Goal: Task Accomplishment & Management: Manage account settings

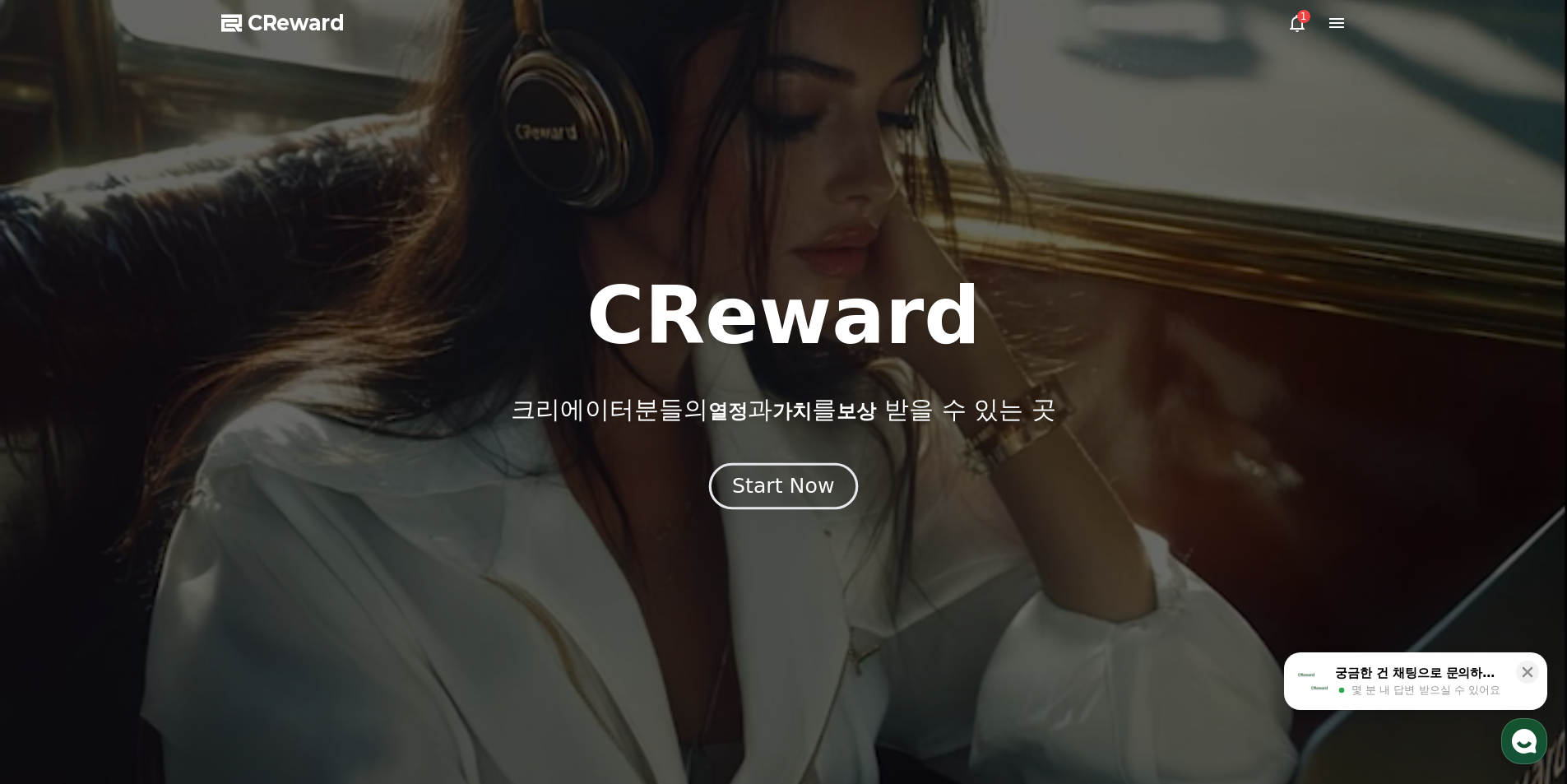
click at [808, 478] on div "Start Now" at bounding box center [783, 486] width 102 height 28
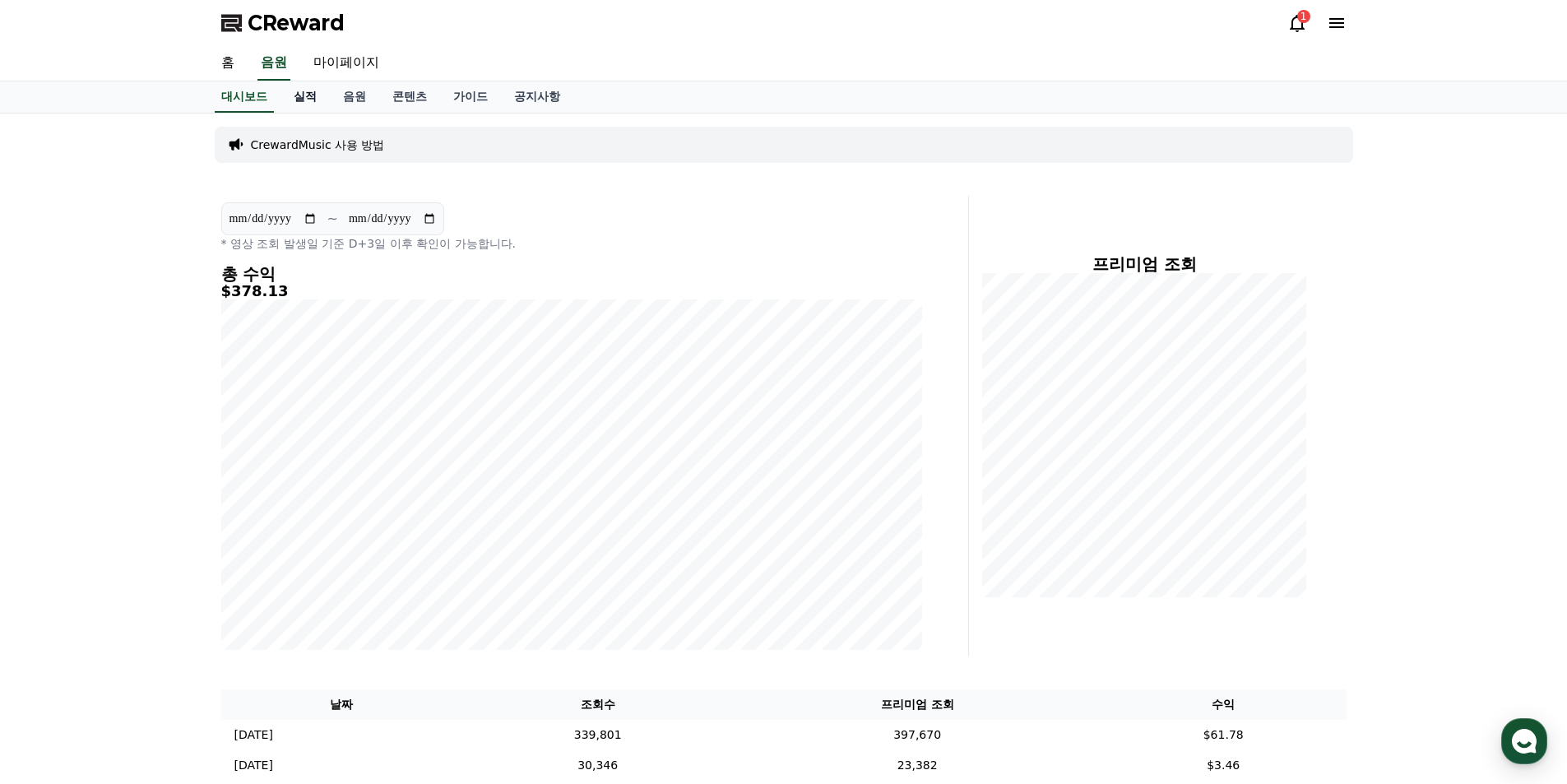
click at [308, 91] on link "실적" at bounding box center [306, 97] width 50 height 31
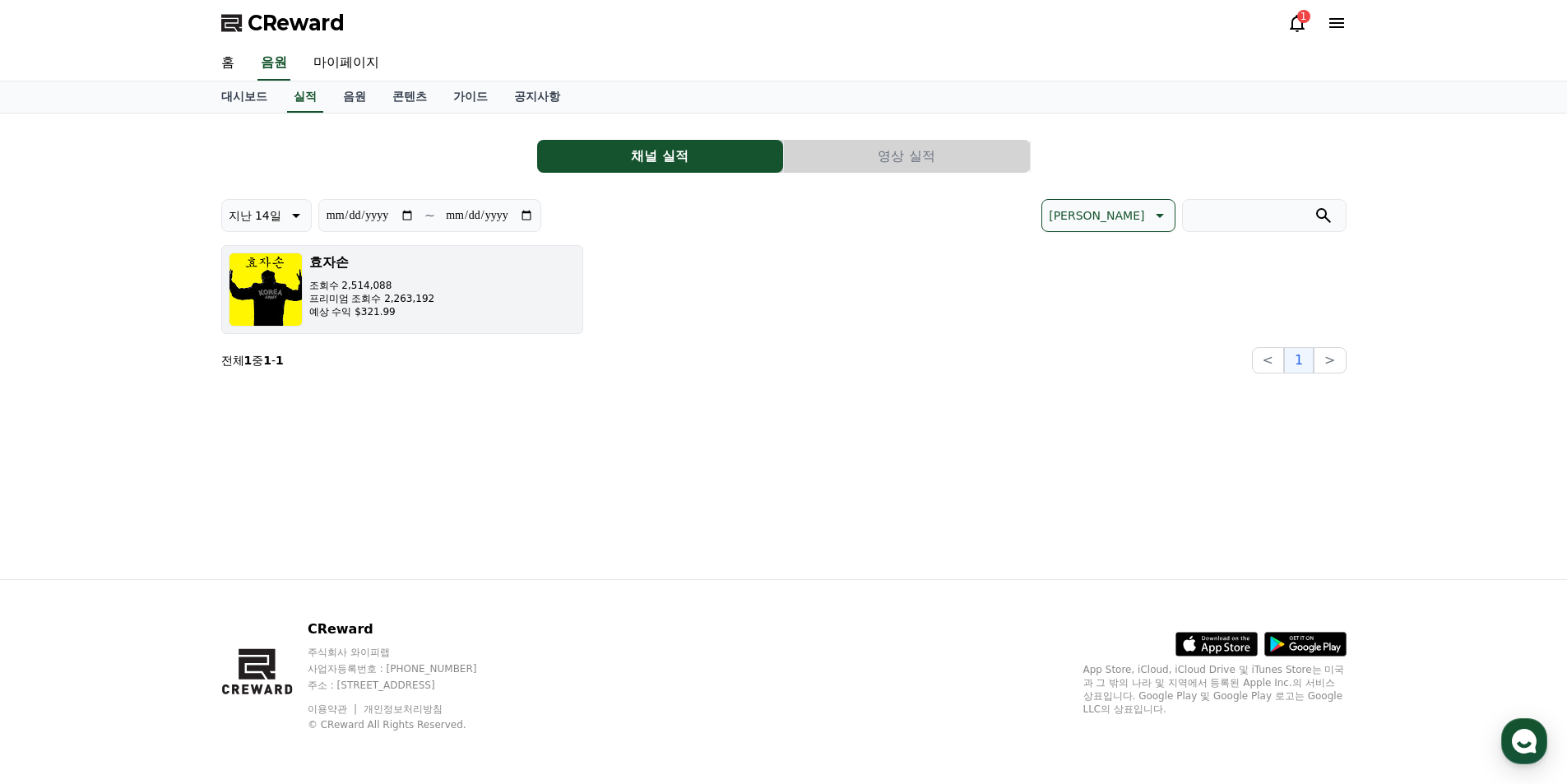
click at [465, 321] on button "효자손 조회수 2,514,088 프리미엄 조회수 2,263,192 예상 수익 $321.99" at bounding box center [402, 289] width 362 height 89
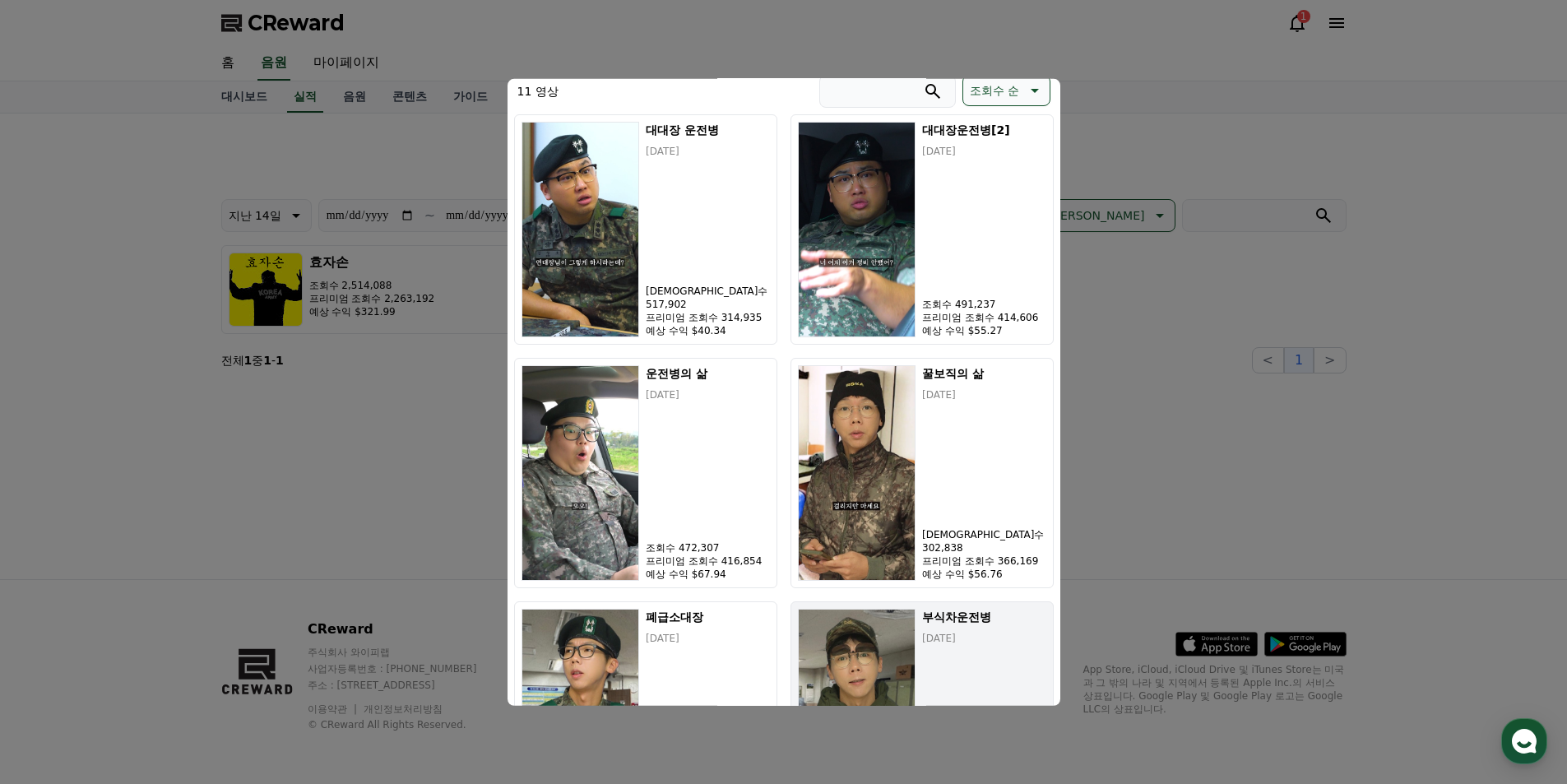
scroll to position [202, 0]
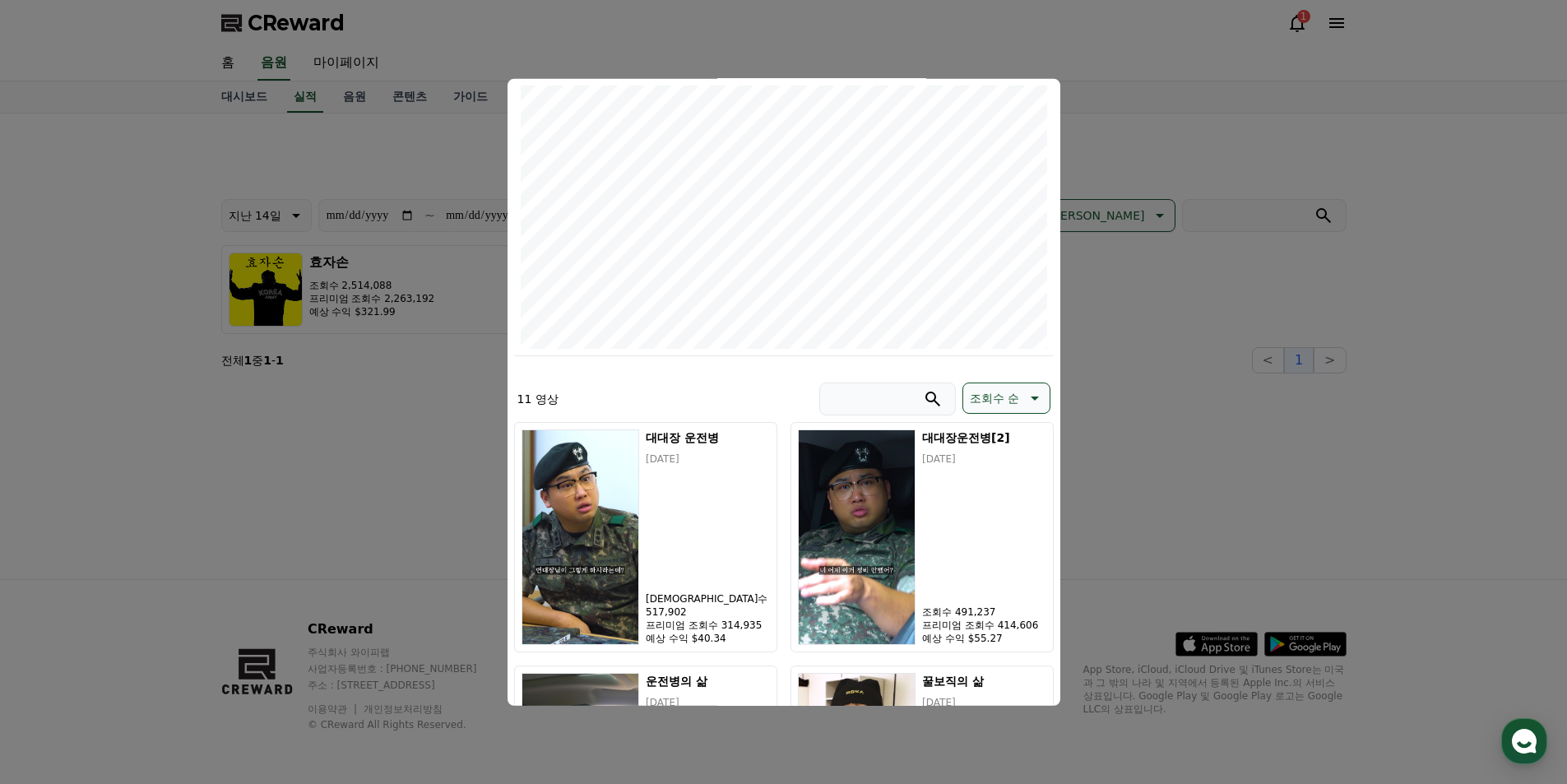
click at [1142, 433] on button "close modal" at bounding box center [784, 392] width 1567 height 784
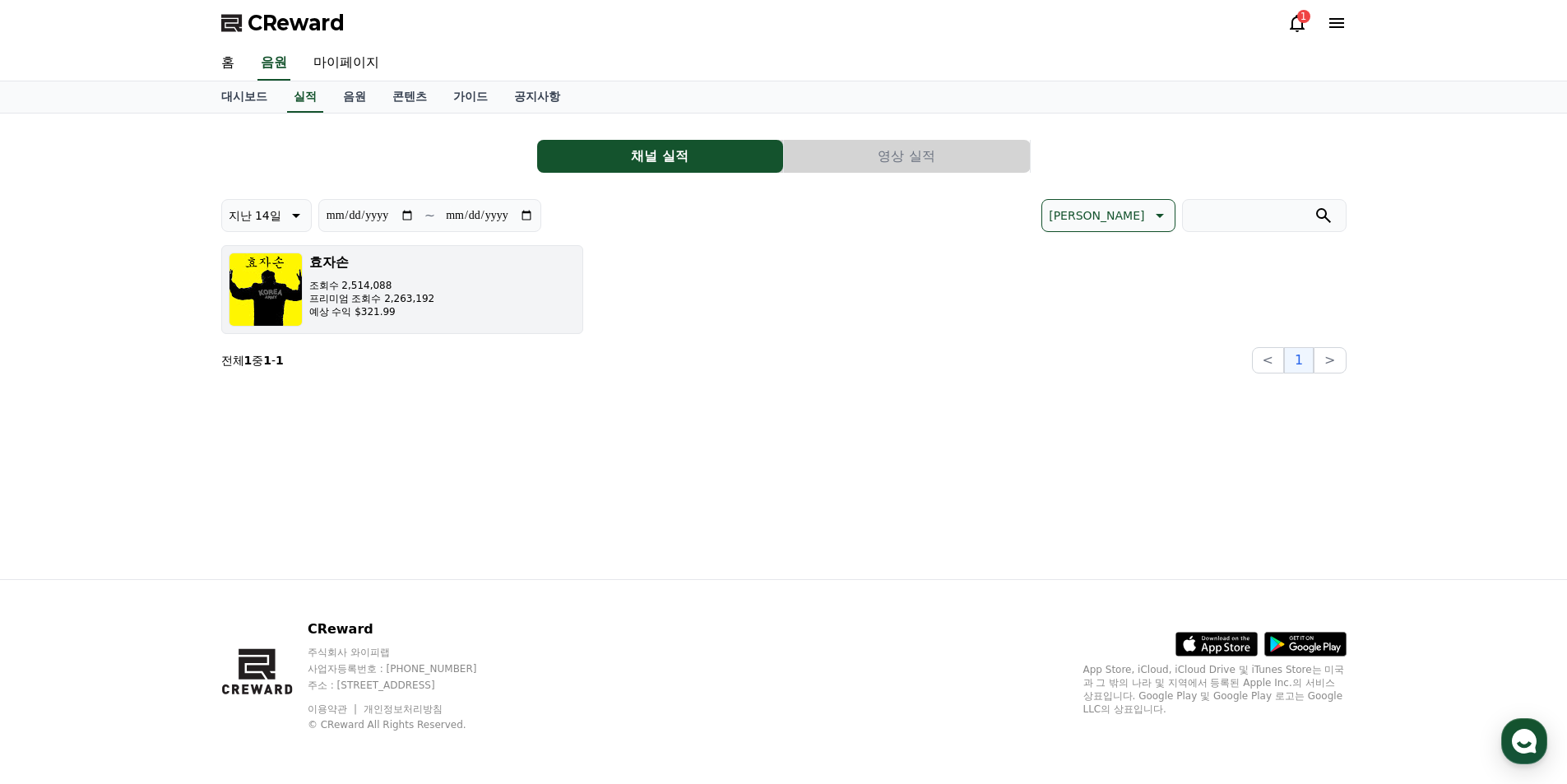
click at [305, 293] on button "효자손 조회수 2,514,088 프리미엄 조회수 2,263,192 예상 수익 $321.99" at bounding box center [402, 289] width 362 height 89
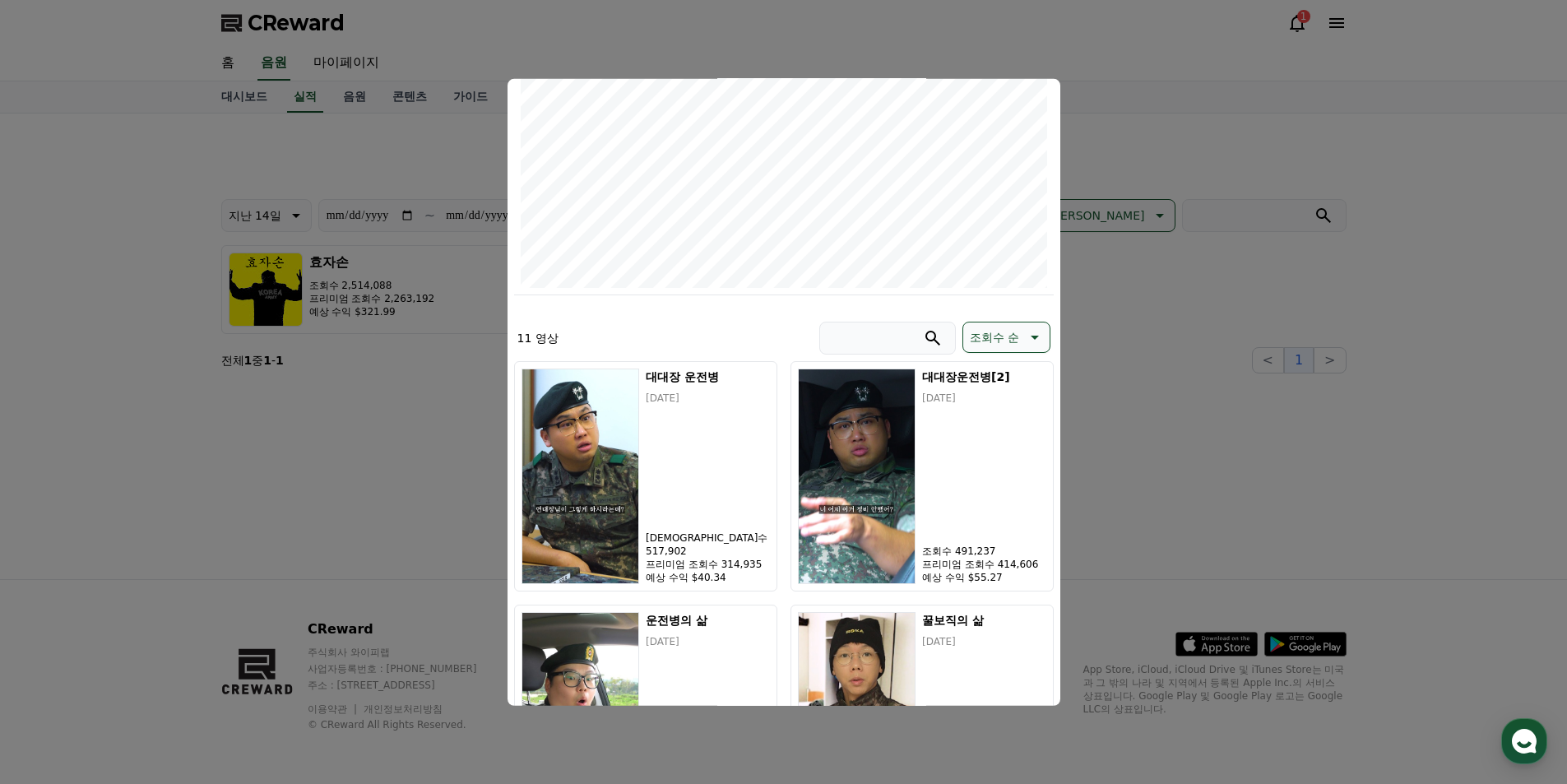
scroll to position [575, 0]
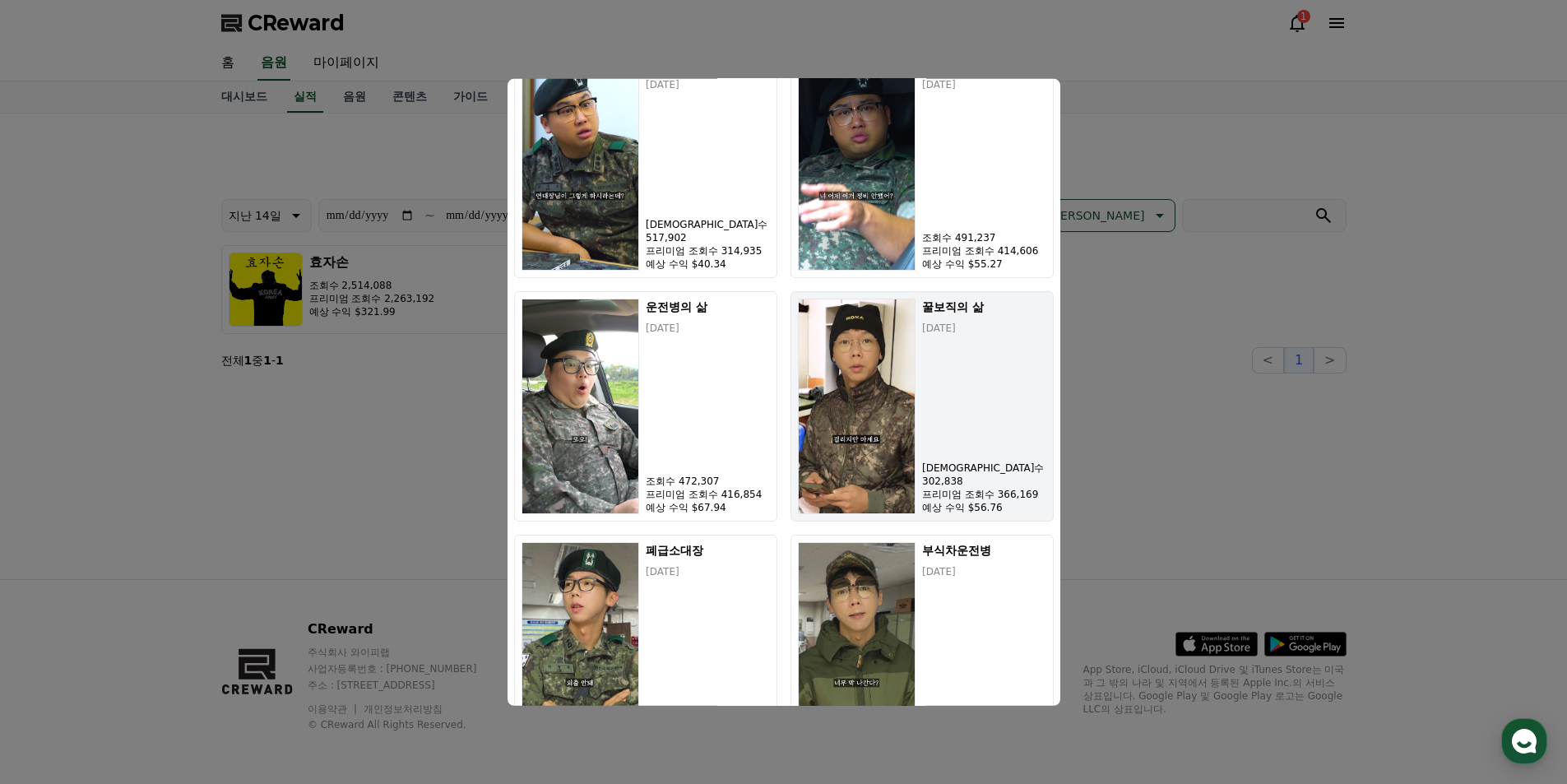
click at [835, 428] on img "modal" at bounding box center [856, 405] width 118 height 216
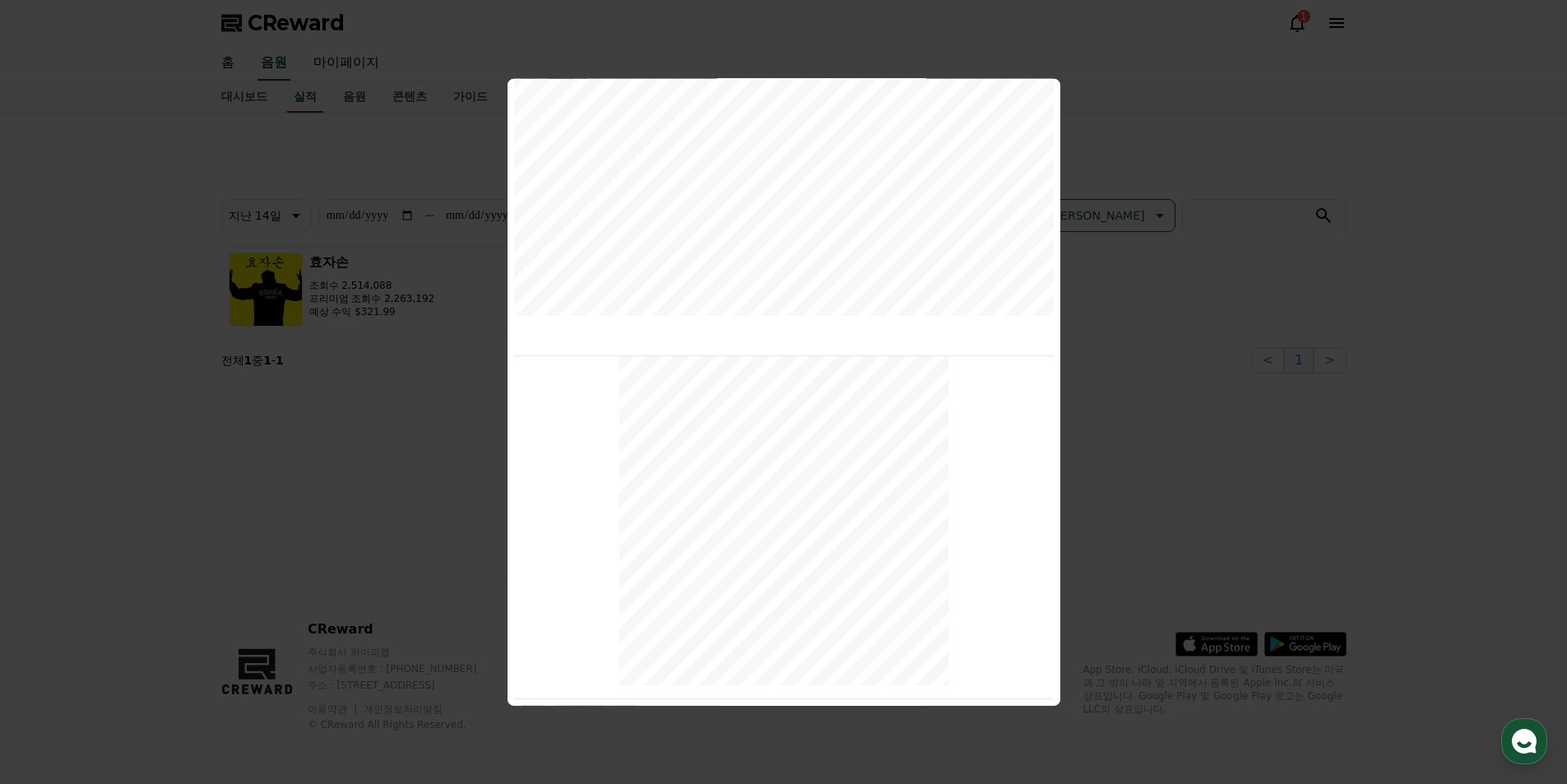
scroll to position [0, 0]
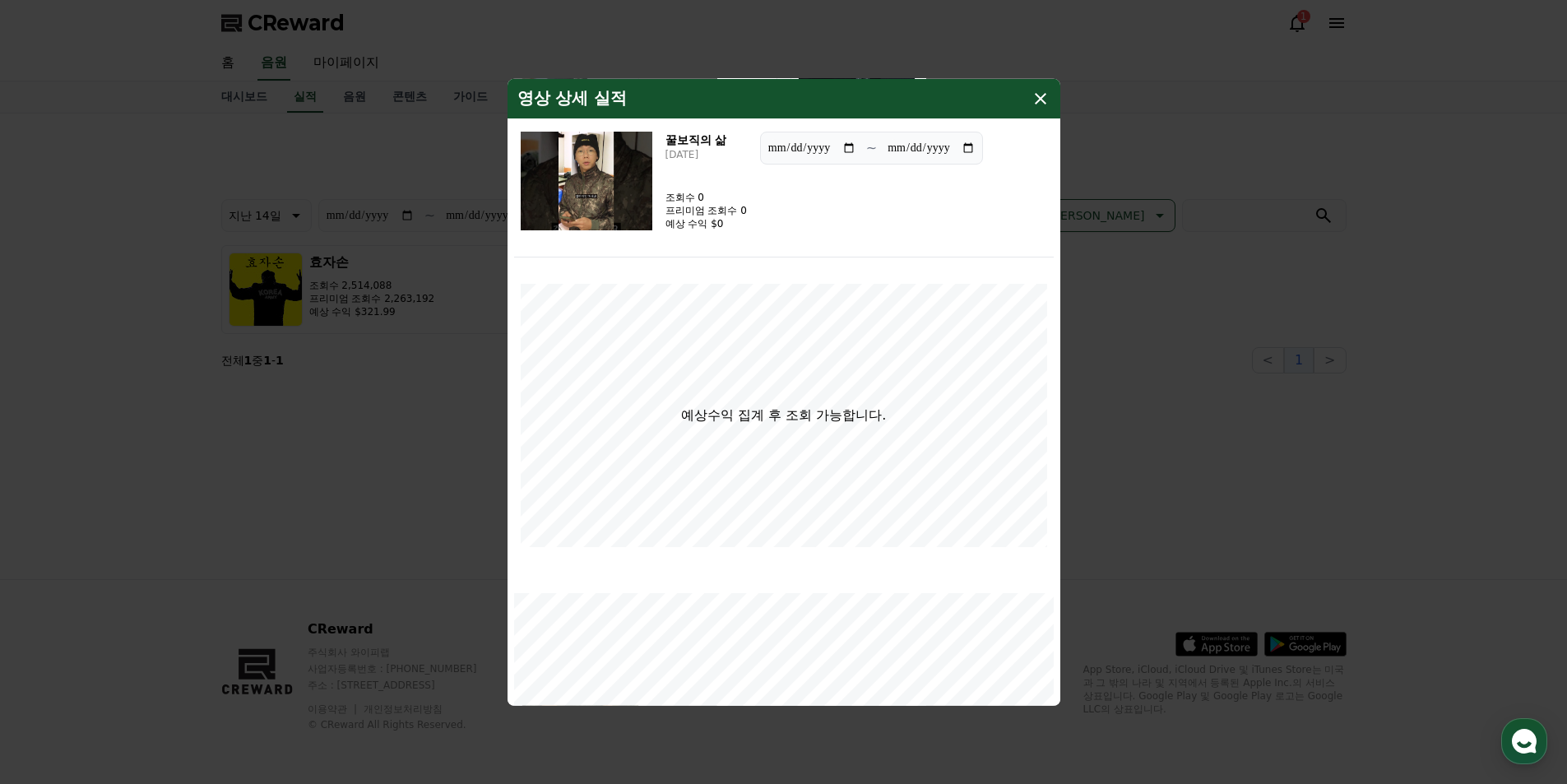
click at [1040, 100] on icon "modal" at bounding box center [1040, 98] width 20 height 20
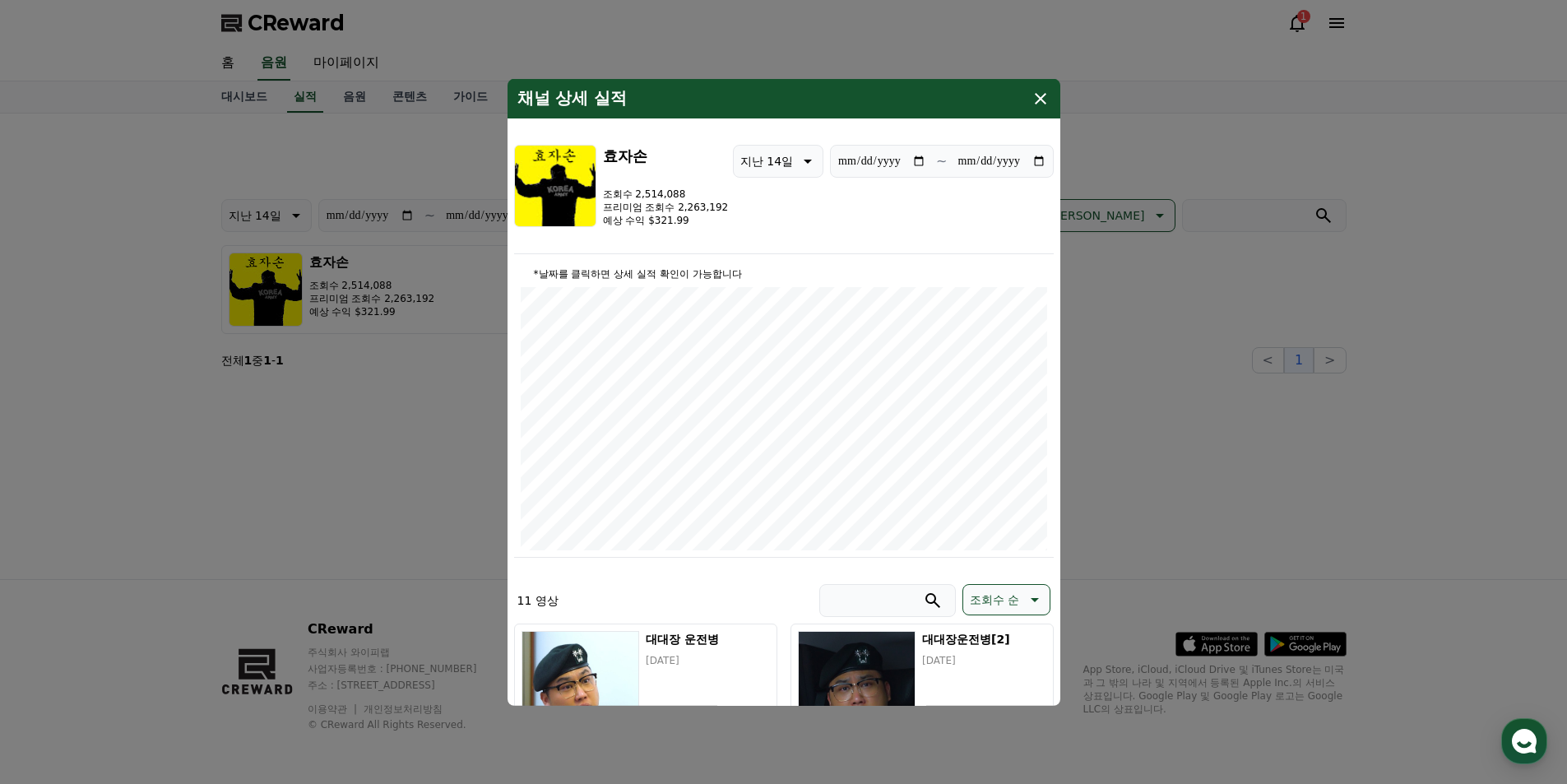
click at [1045, 97] on icon "modal" at bounding box center [1040, 98] width 20 height 20
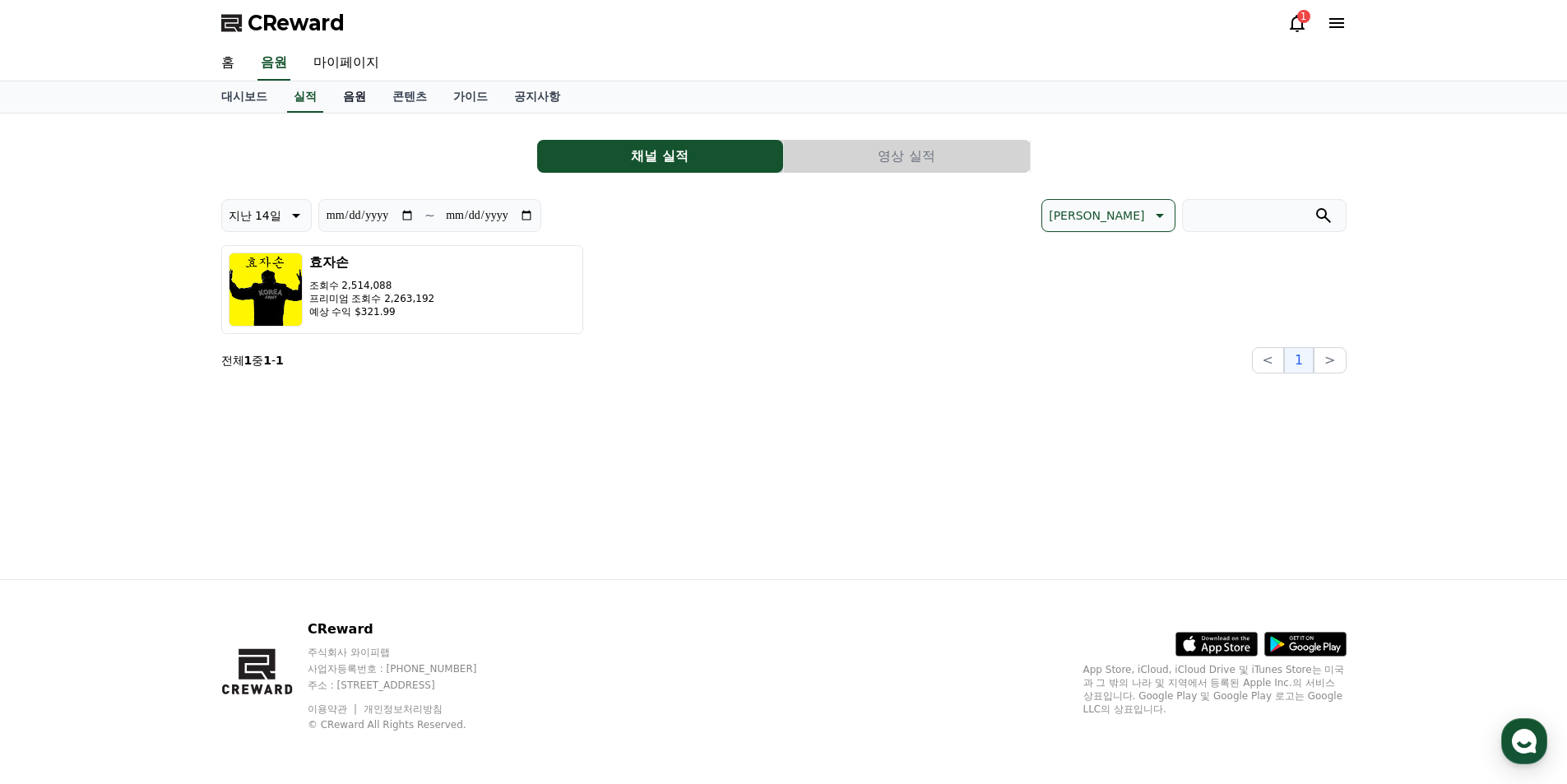
click at [376, 95] on link "음원" at bounding box center [354, 97] width 50 height 31
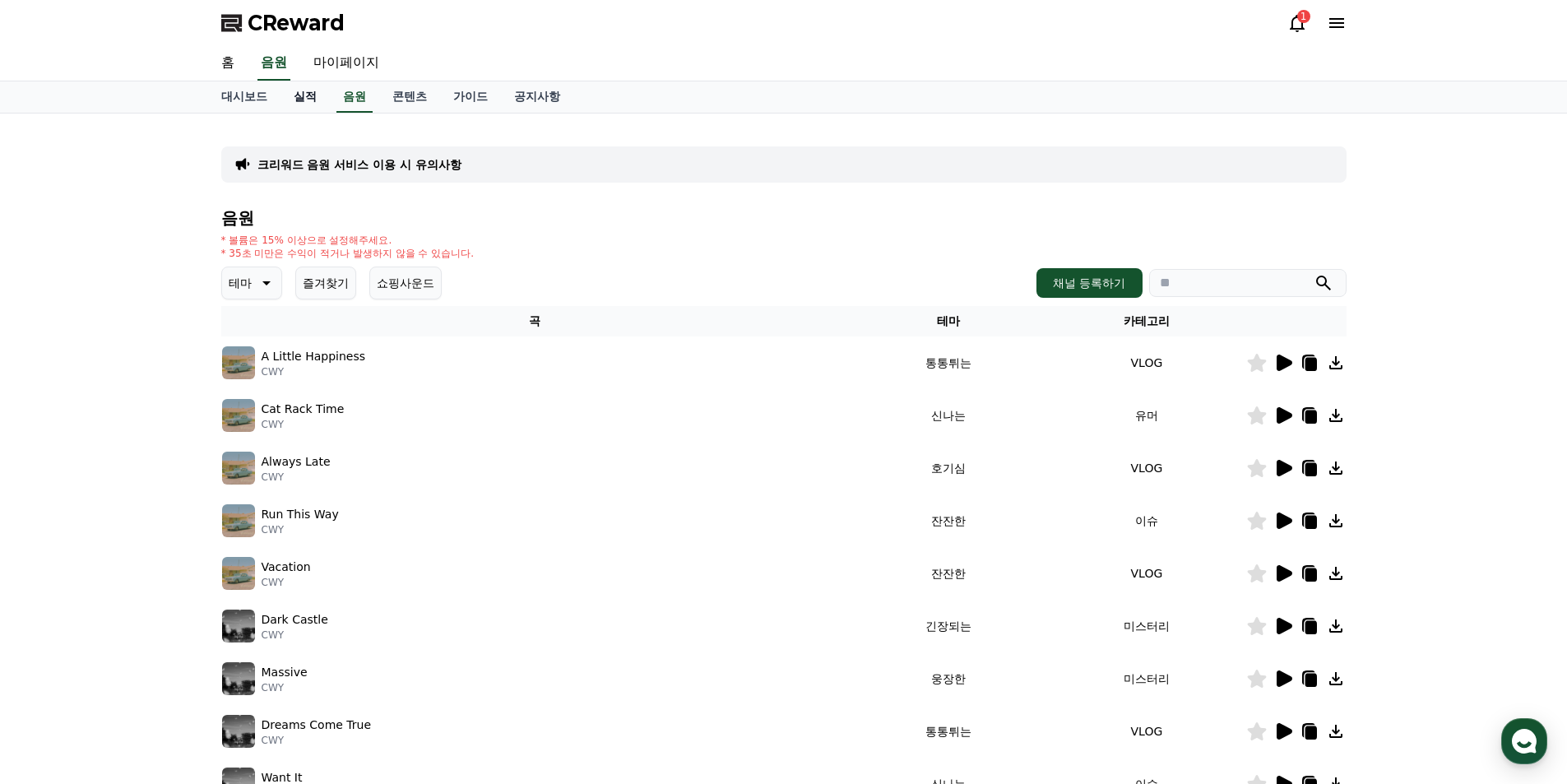
click at [298, 97] on link "실적" at bounding box center [306, 97] width 50 height 31
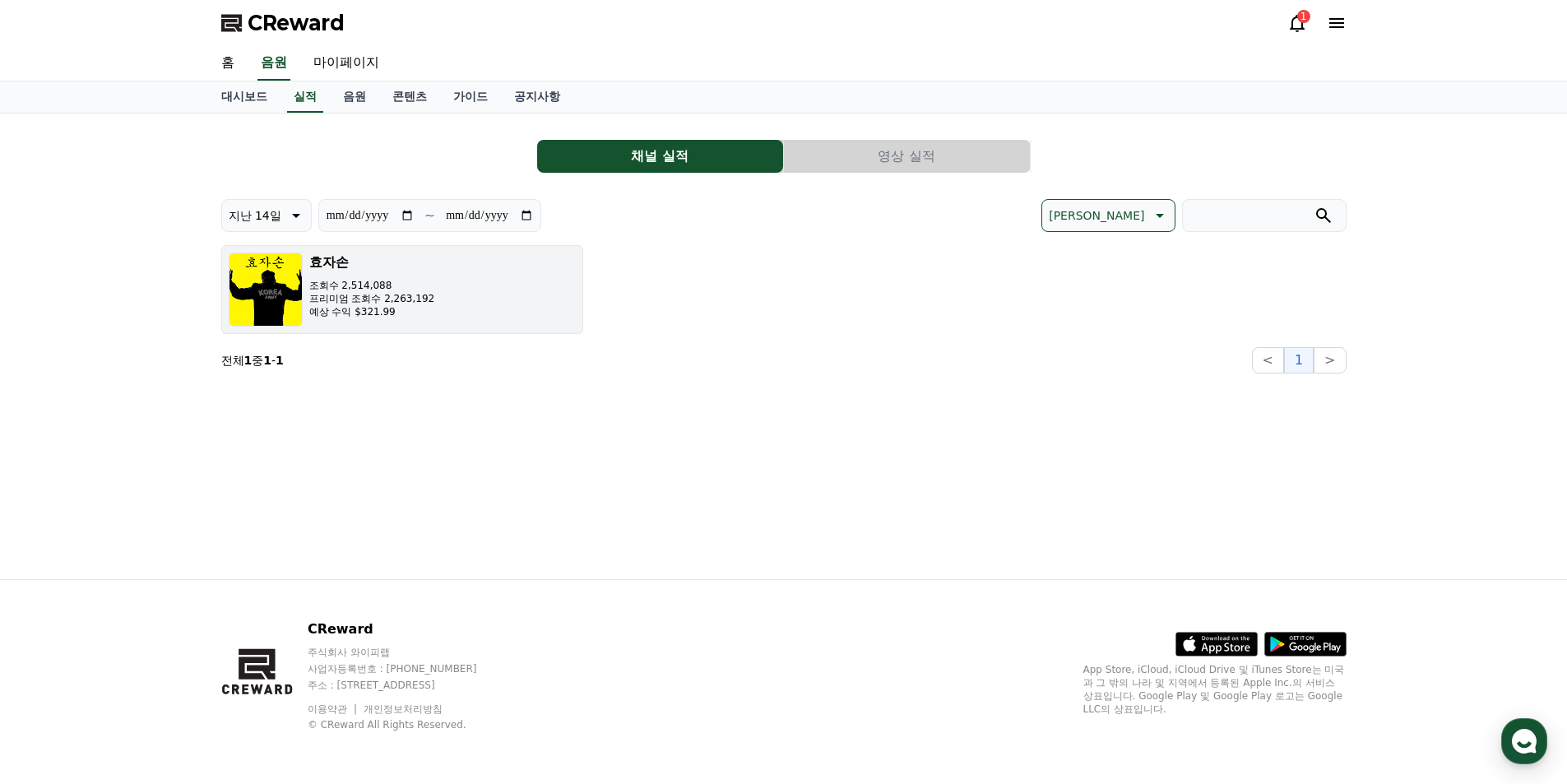
click at [483, 280] on button "효자손 조회수 2,514,088 프리미엄 조회수 2,263,192 예상 수익 $321.99" at bounding box center [402, 289] width 362 height 89
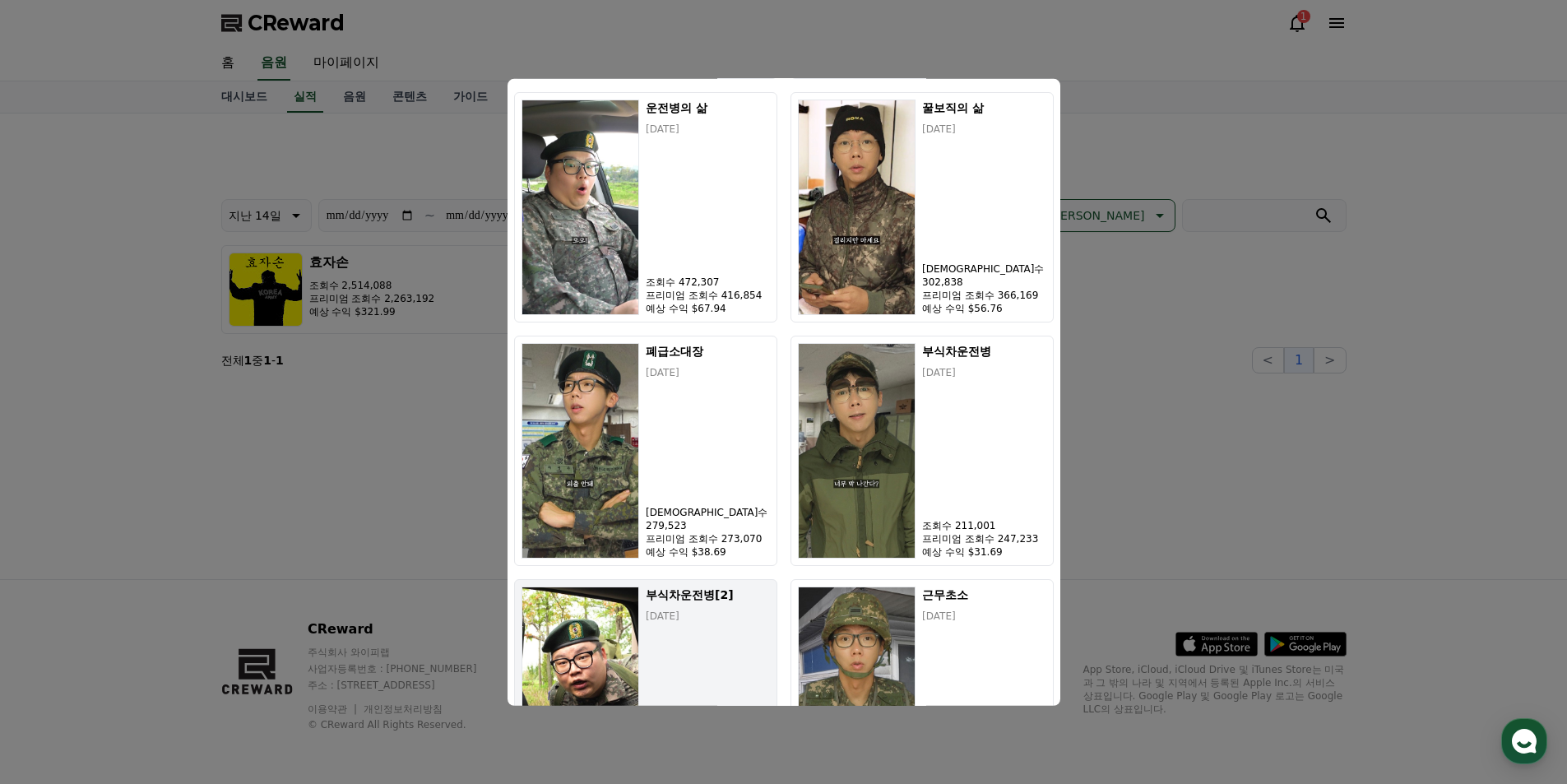
scroll to position [585, 0]
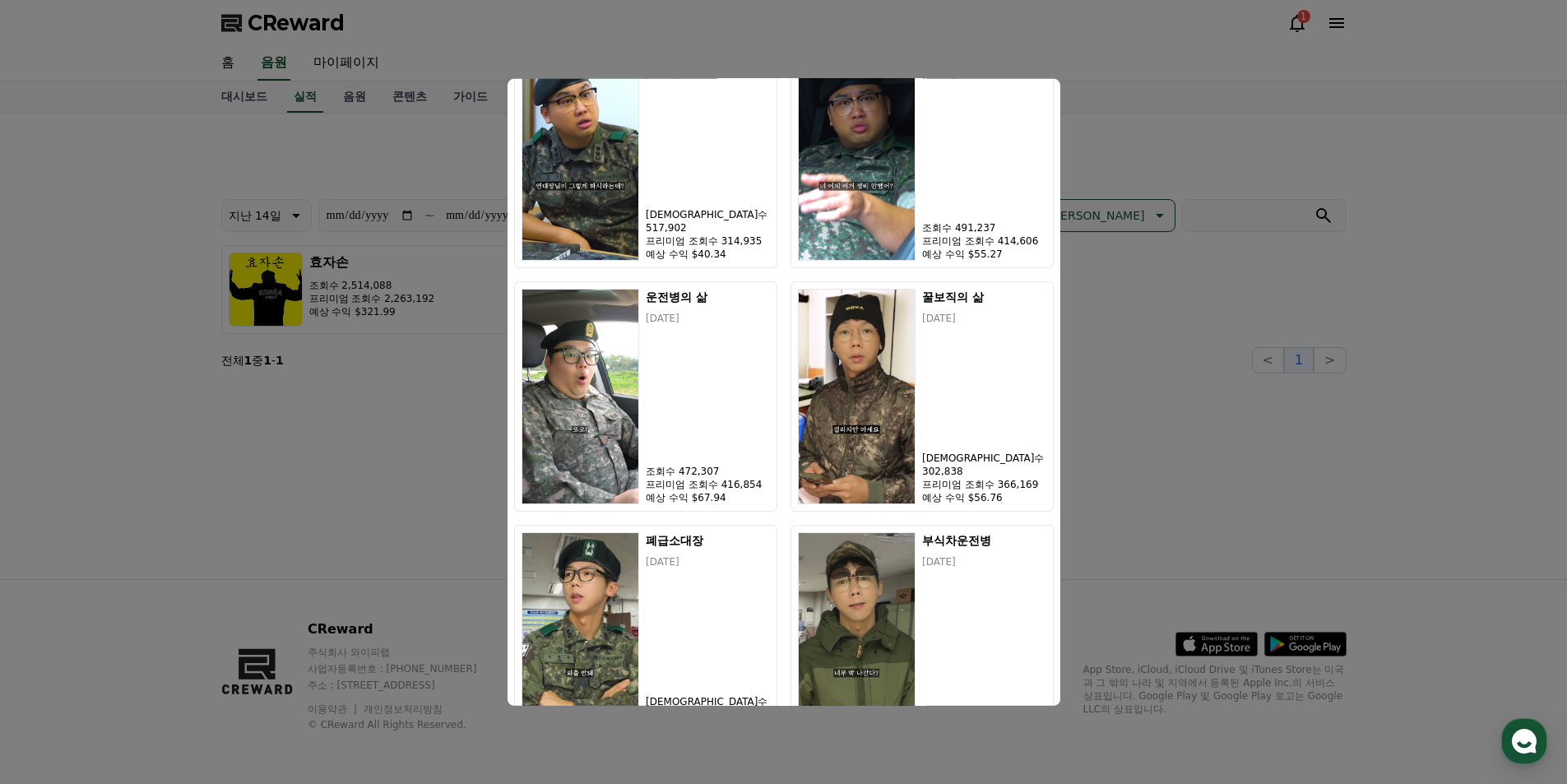
drag, startPoint x: 1294, startPoint y: 194, endPoint x: 1263, endPoint y: 198, distance: 31.3
click at [1293, 194] on button "close modal" at bounding box center [784, 392] width 1567 height 784
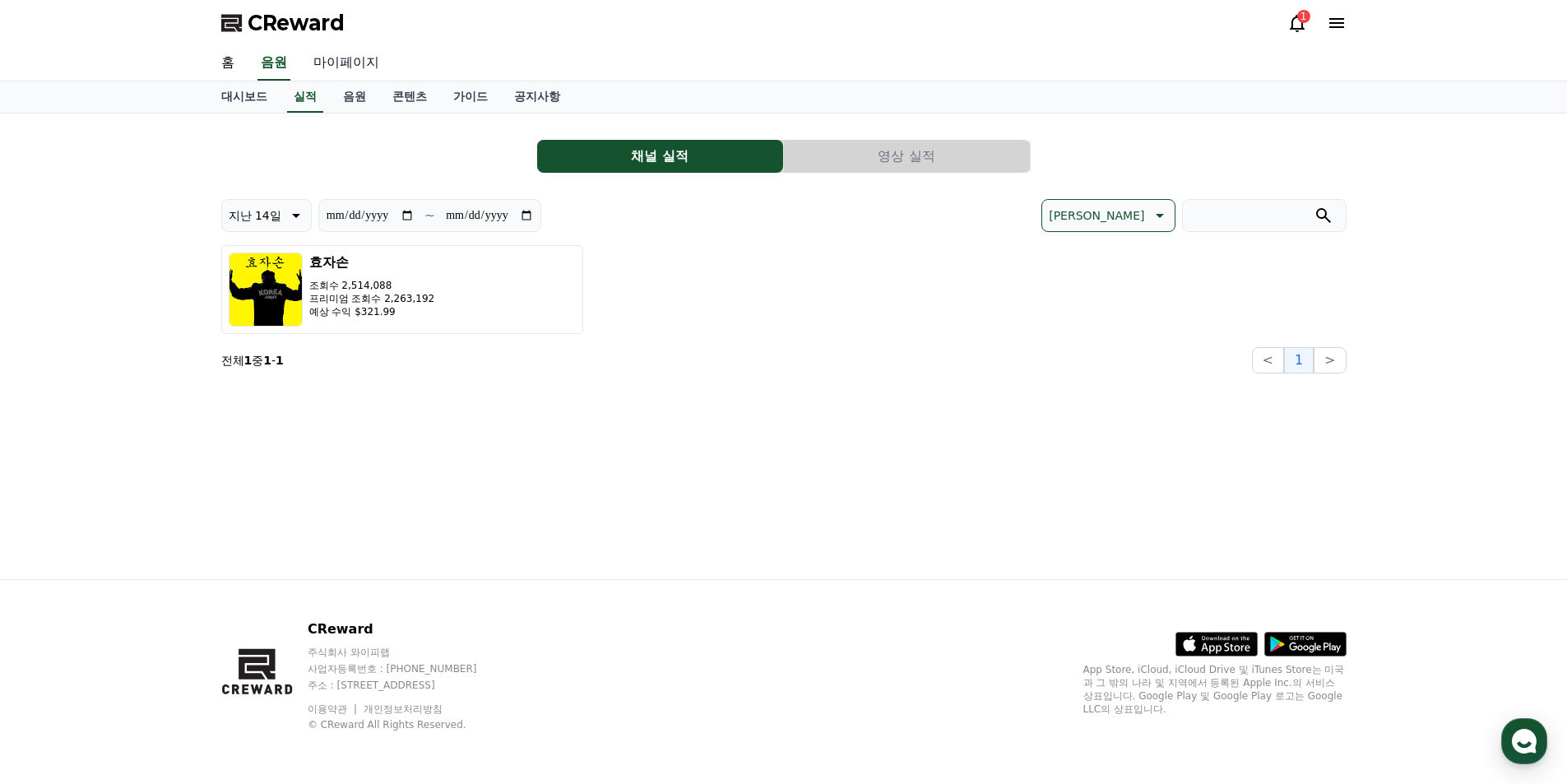
click at [337, 59] on link "마이페이지" at bounding box center [346, 63] width 92 height 35
select select "**********"
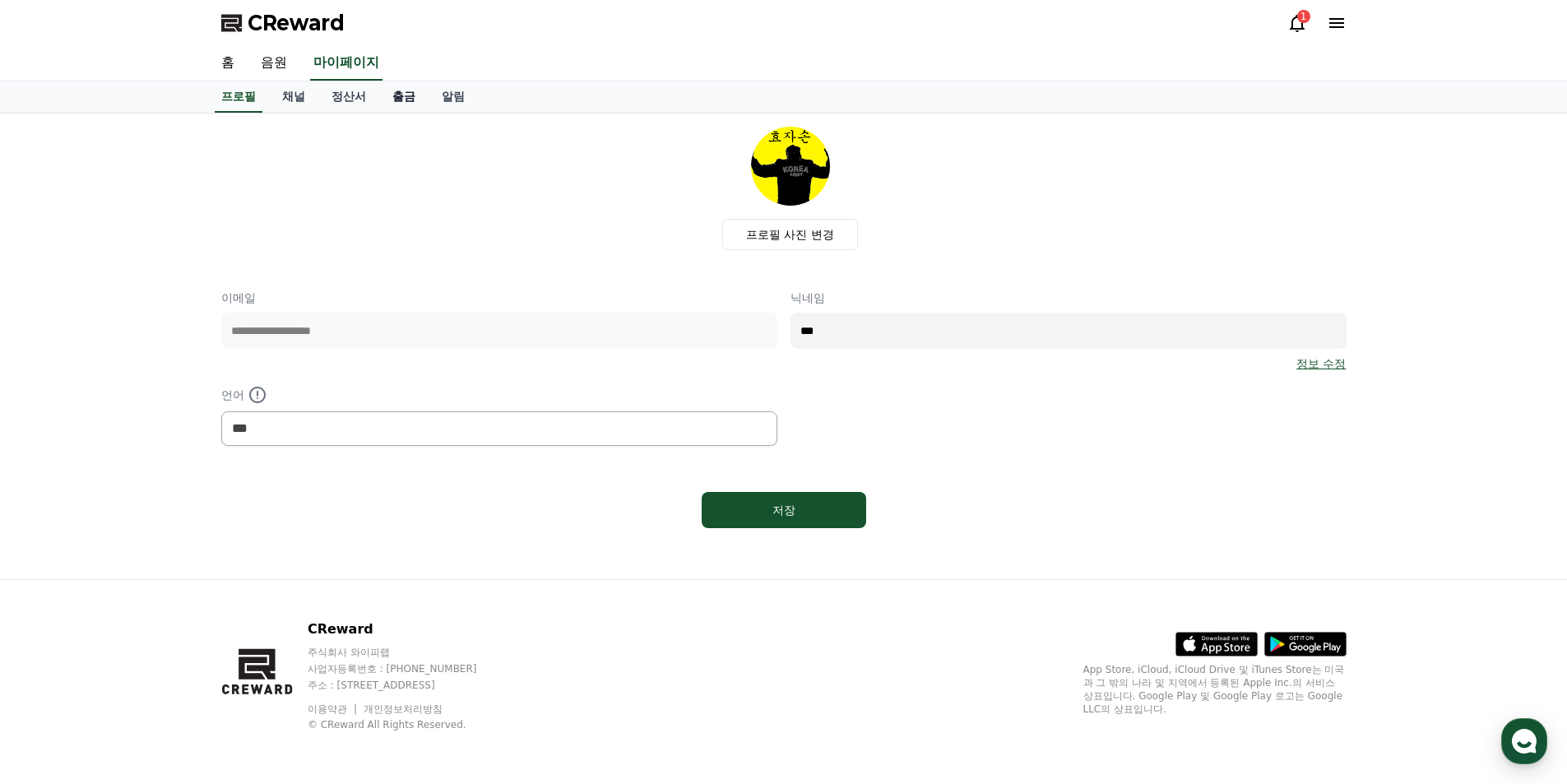
click at [400, 101] on link "출금" at bounding box center [404, 97] width 50 height 31
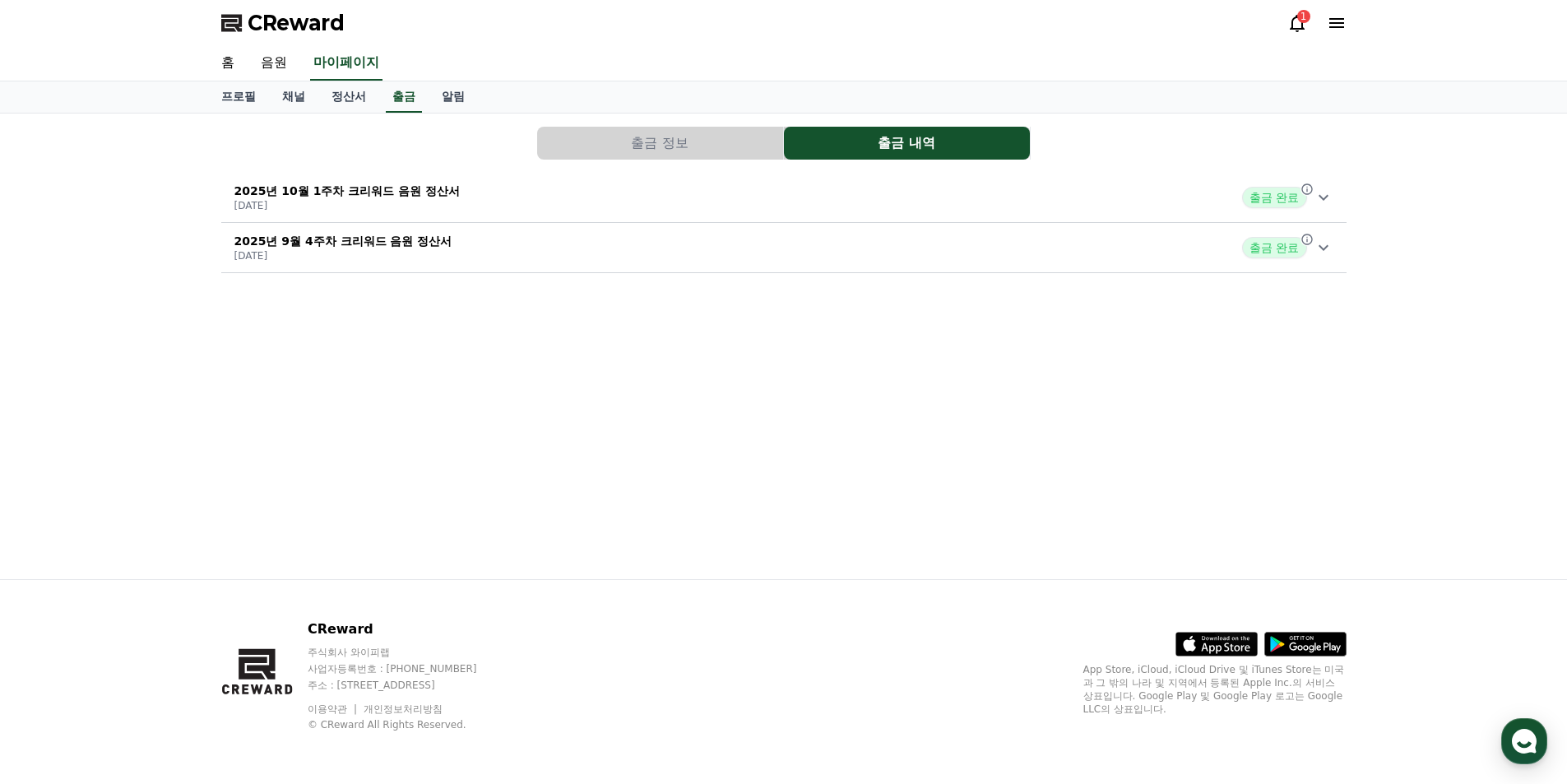
click at [341, 188] on p "2025년 10월 1주차 크리워드 음원 정산서" at bounding box center [347, 191] width 227 height 17
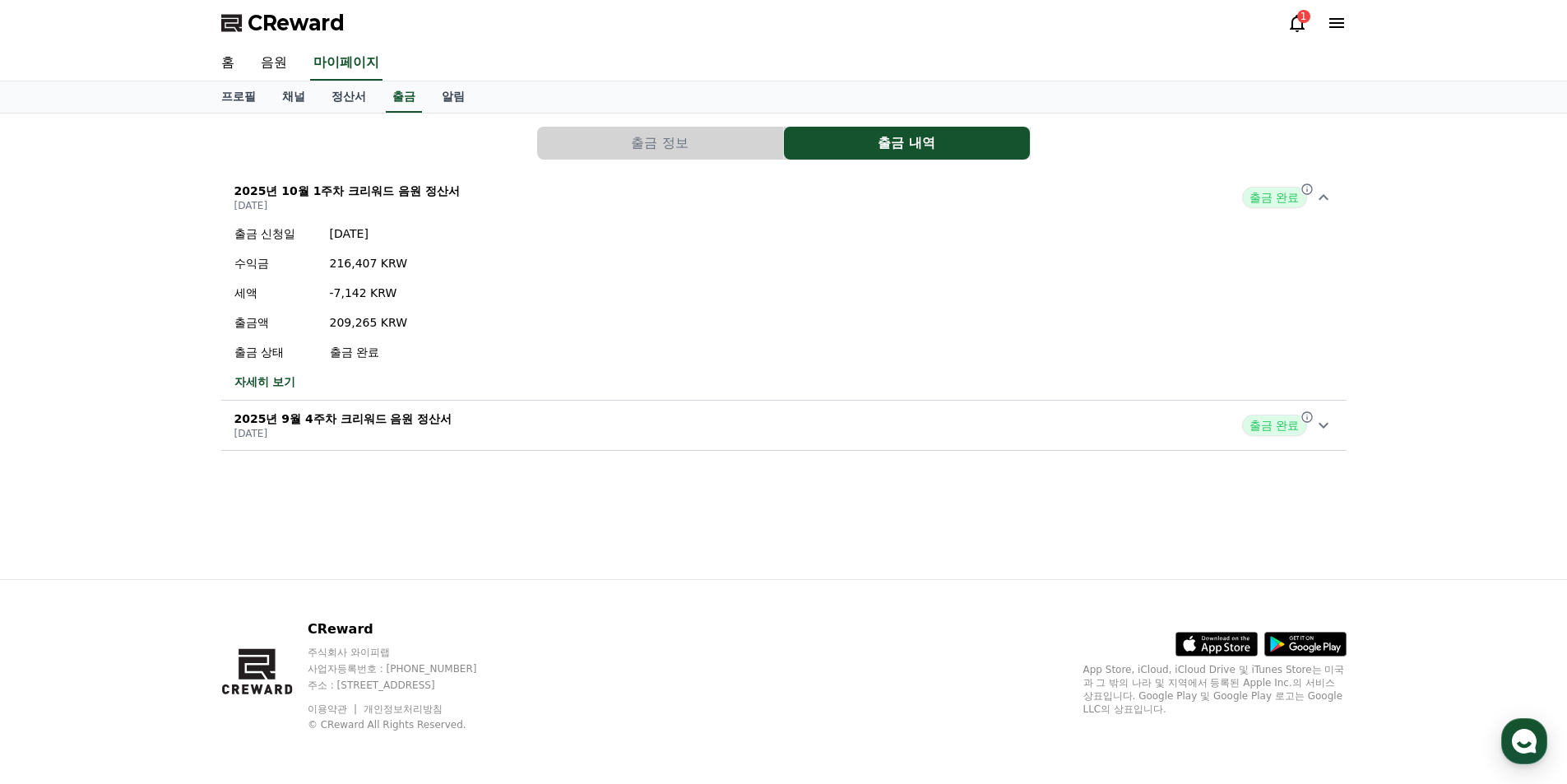
click at [446, 411] on div "2025년 9월 4주차 크리워드 음원 정산서 [DATE] 출금 완료" at bounding box center [784, 425] width 1126 height 43
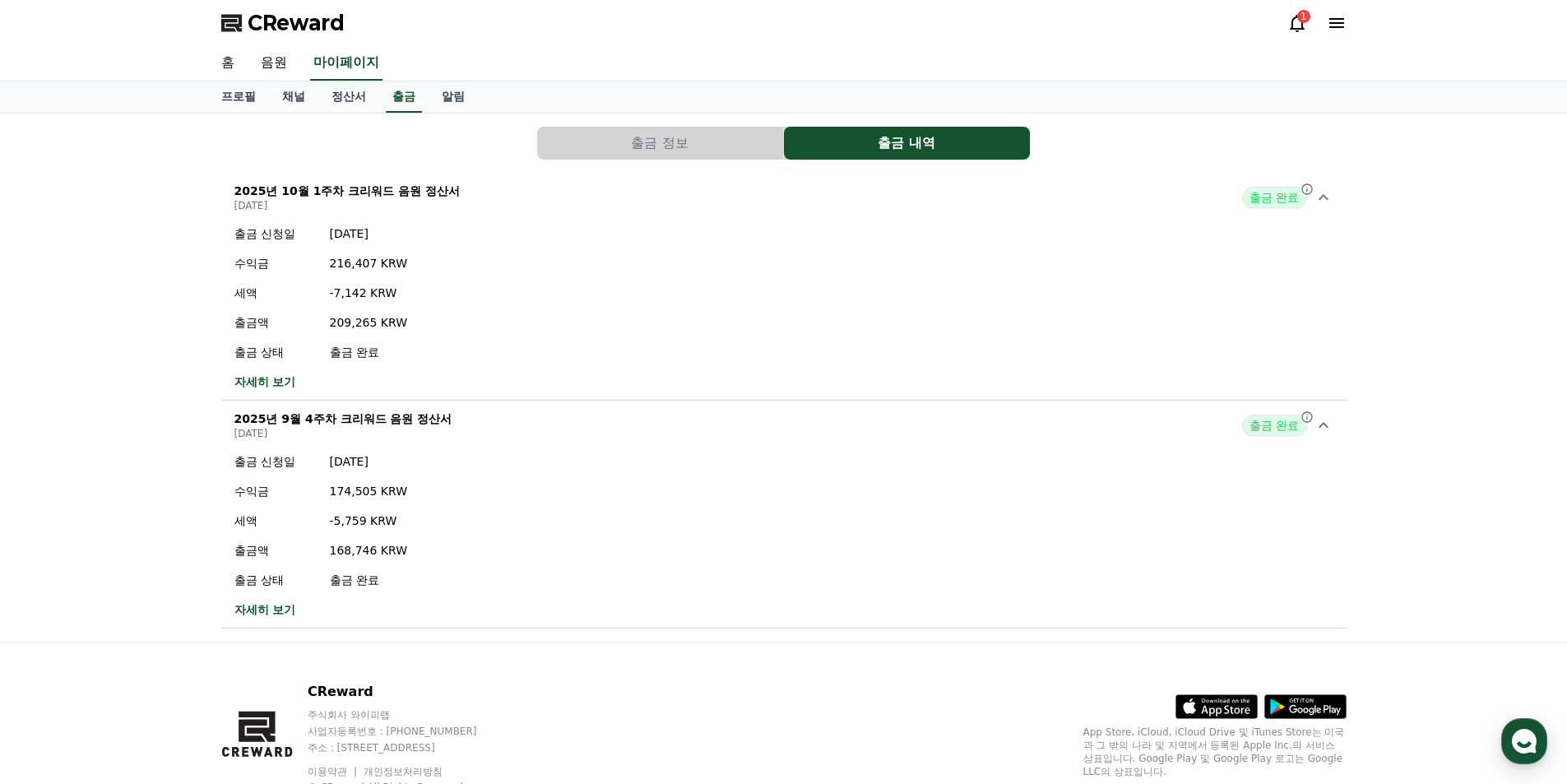
click at [237, 59] on link "홈" at bounding box center [227, 63] width 39 height 35
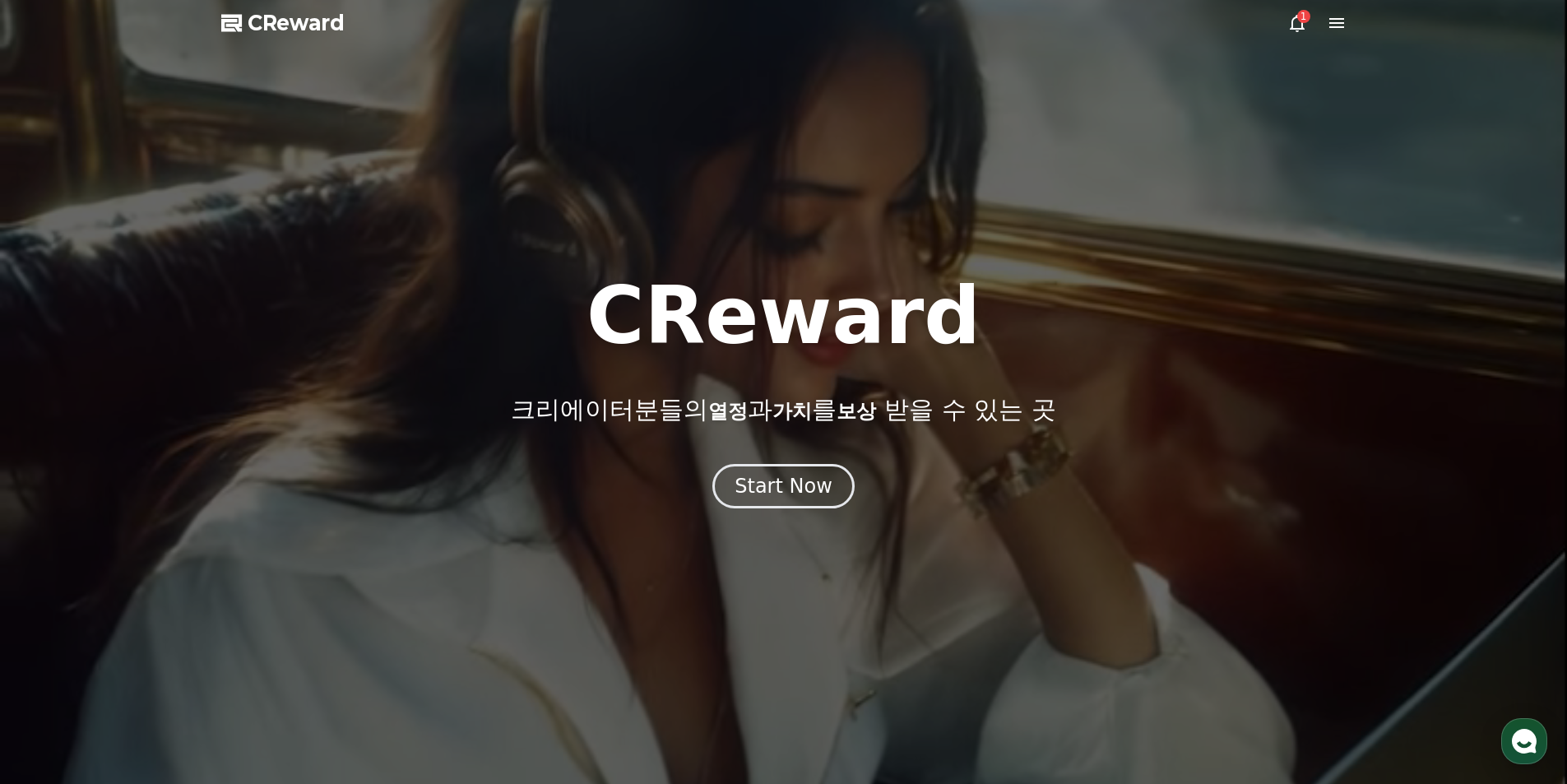
click at [1291, 24] on icon at bounding box center [1297, 23] width 20 height 20
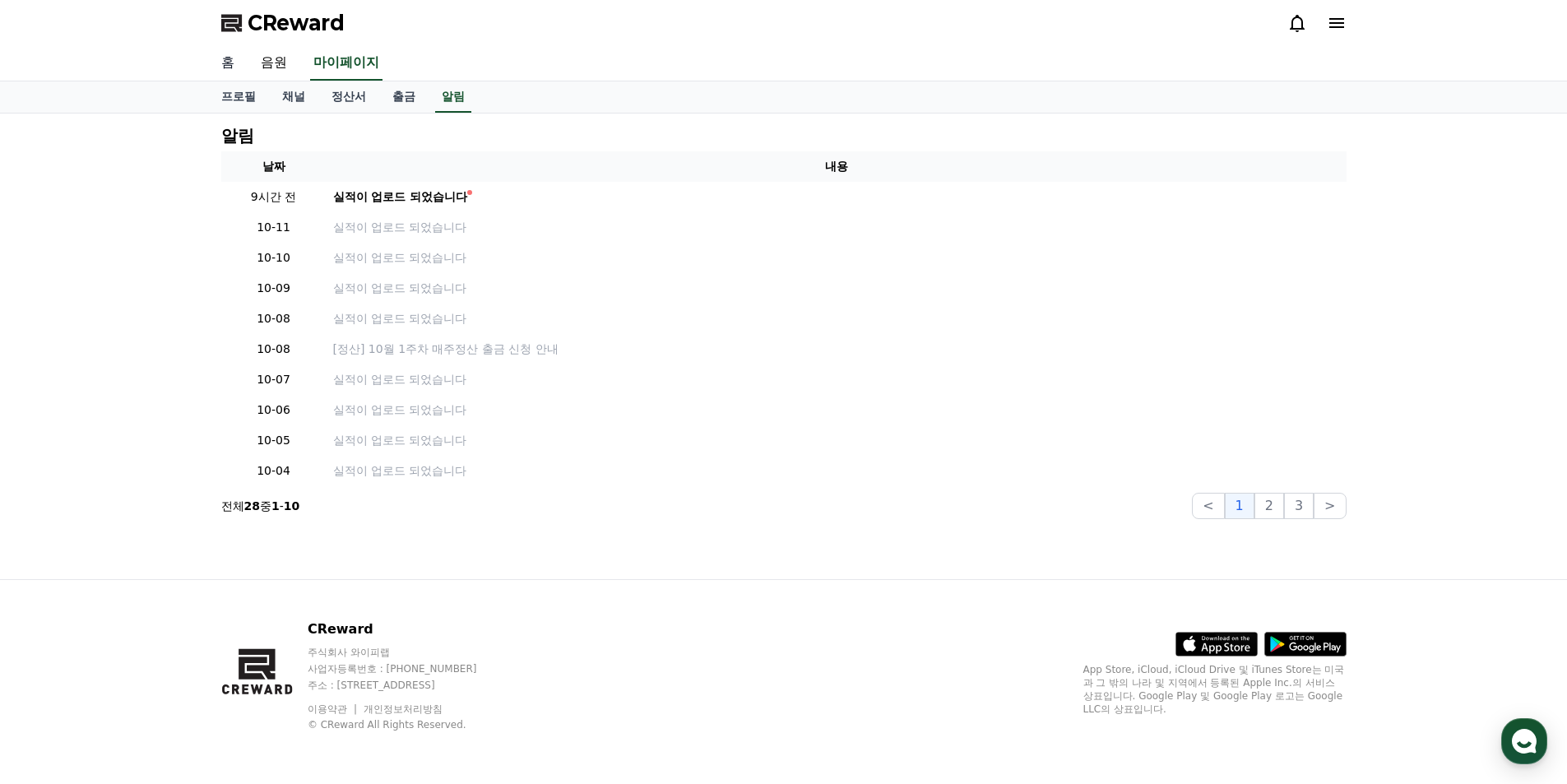
click at [237, 63] on link "홈" at bounding box center [227, 63] width 39 height 35
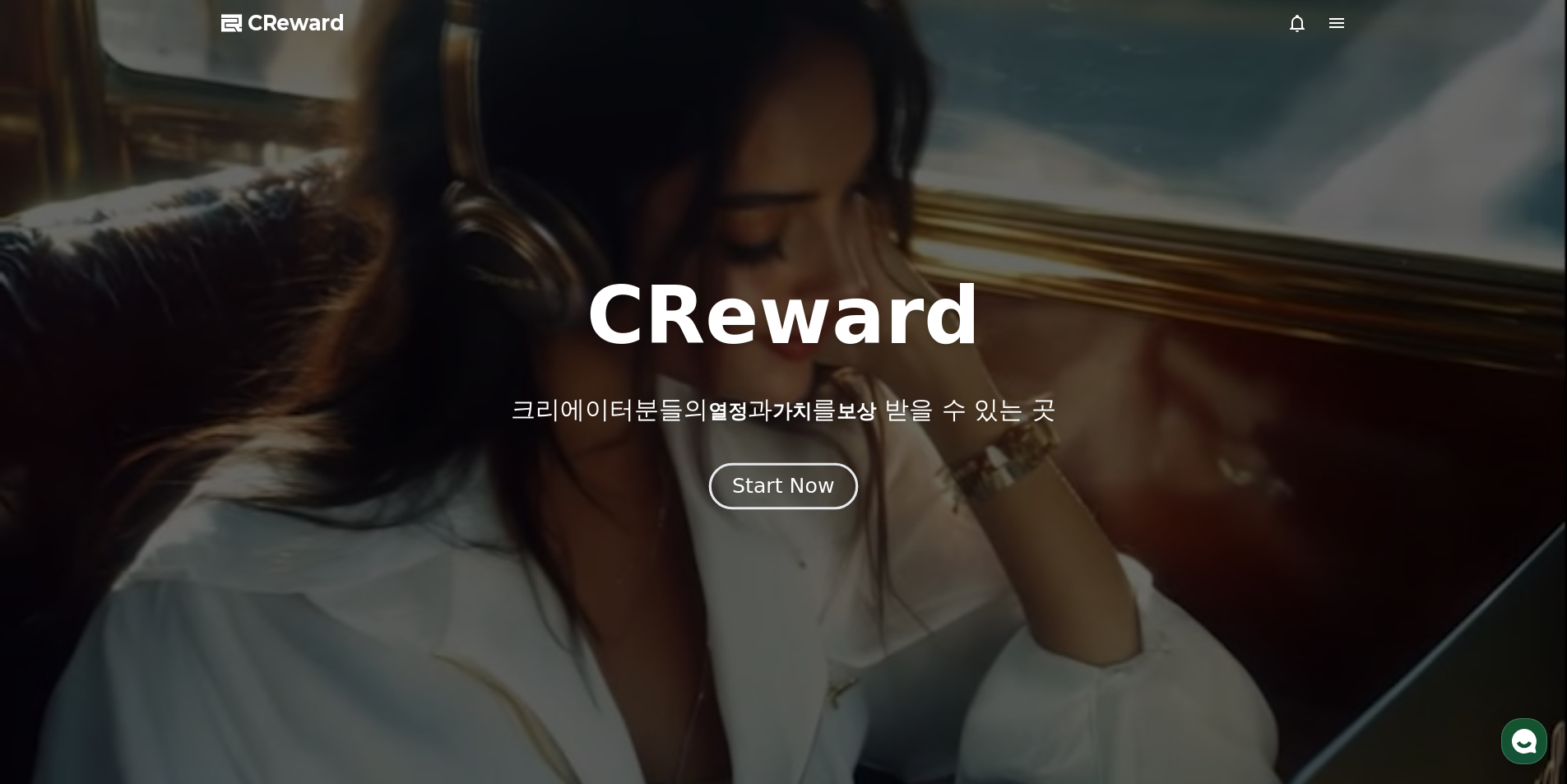
click at [786, 500] on button "Start Now" at bounding box center [784, 485] width 149 height 47
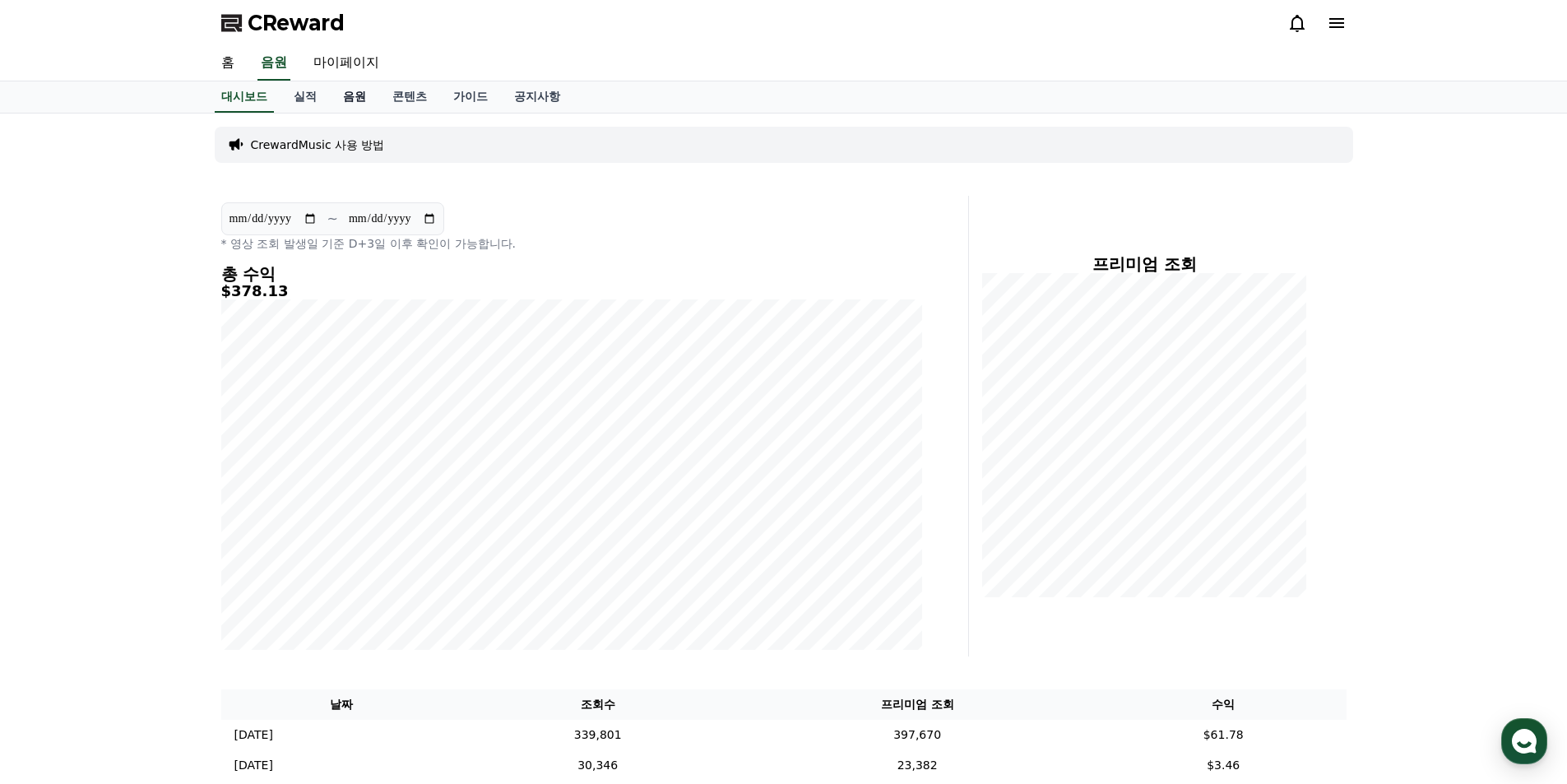
click at [371, 96] on link "음원" at bounding box center [354, 97] width 50 height 31
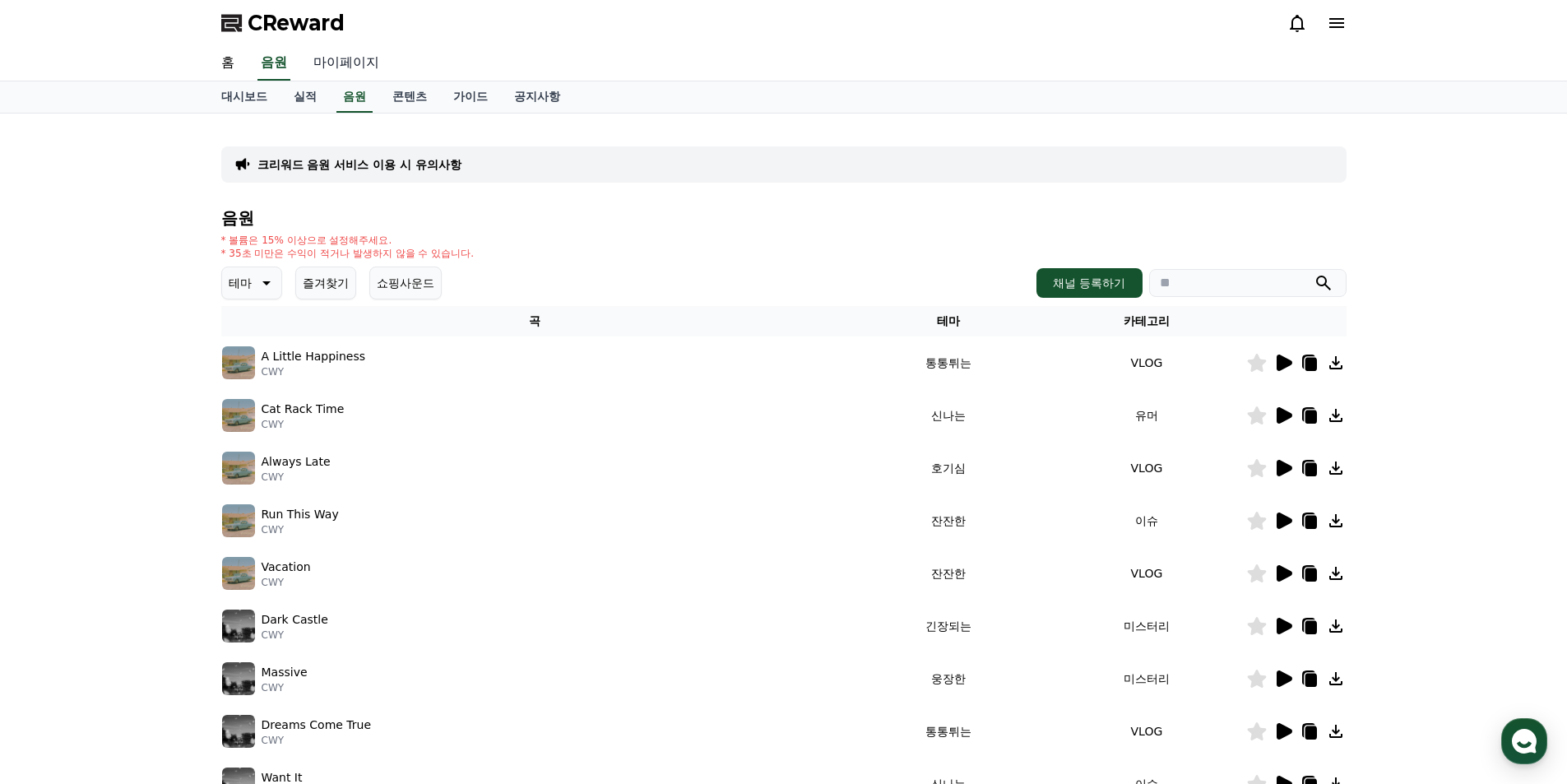
click at [362, 58] on link "마이페이지" at bounding box center [346, 63] width 92 height 35
select select "**********"
